Goal: Task Accomplishment & Management: Manage account settings

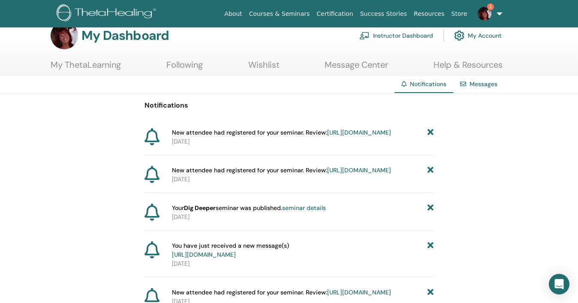
scroll to position [21, 0]
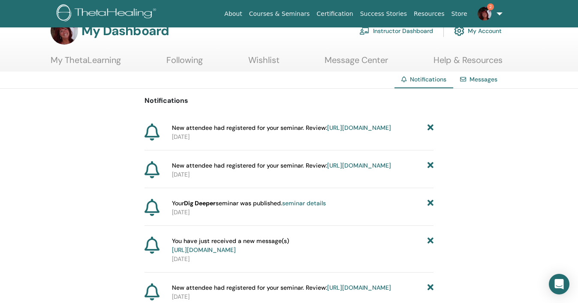
click at [327, 132] on link "[URL][DOMAIN_NAME]" at bounding box center [359, 128] width 64 height 8
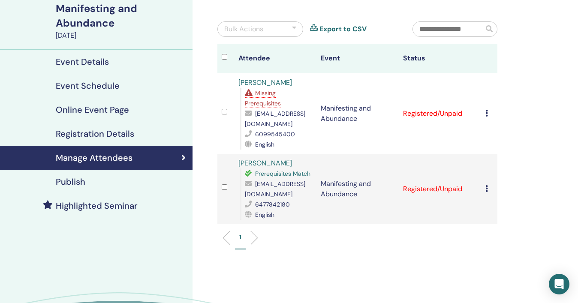
scroll to position [69, 0]
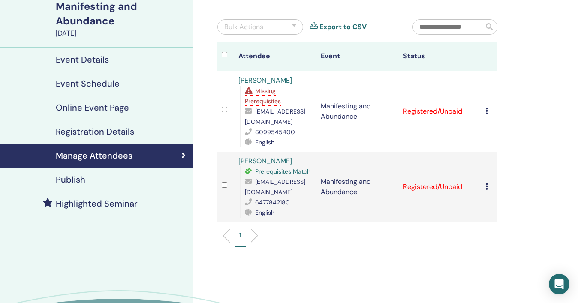
click at [485, 108] on icon at bounding box center [486, 111] width 3 height 7
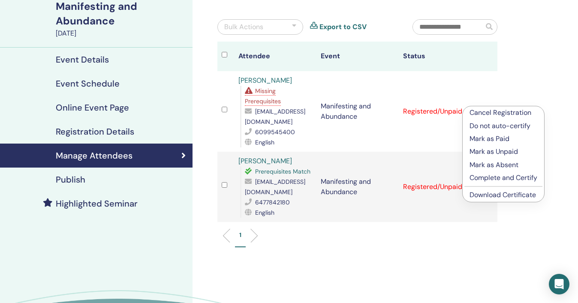
click at [480, 139] on p "Mark as Paid" at bounding box center [503, 139] width 68 height 10
